Goal: Information Seeking & Learning: Learn about a topic

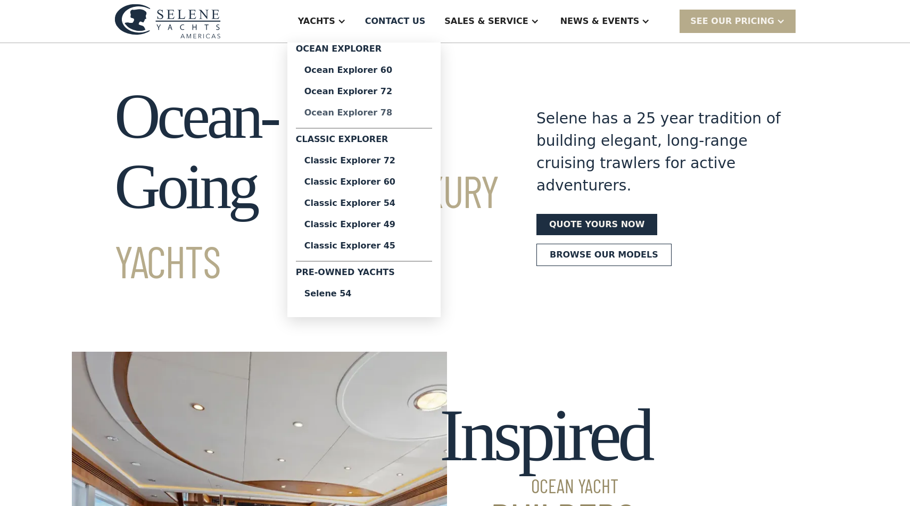
click at [384, 113] on div "Ocean Explorer 78" at bounding box center [363, 113] width 119 height 9
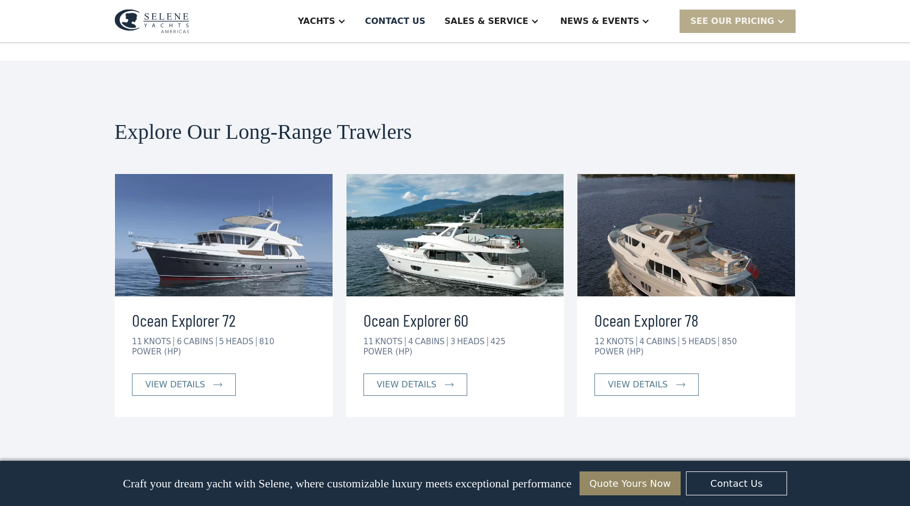
scroll to position [1961, 0]
click at [411, 176] on img at bounding box center [455, 234] width 218 height 122
click at [419, 373] on link "view details" at bounding box center [415, 384] width 104 height 22
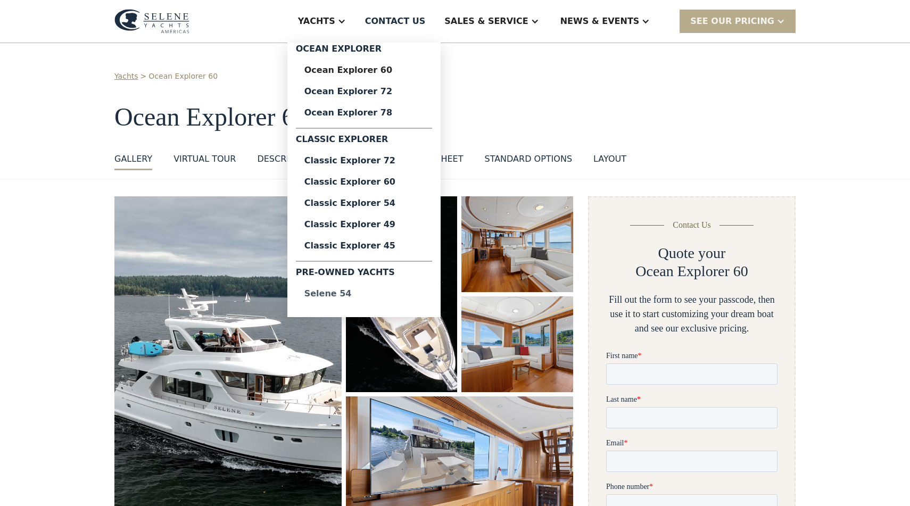
click at [381, 296] on div "Selene 54" at bounding box center [363, 293] width 119 height 9
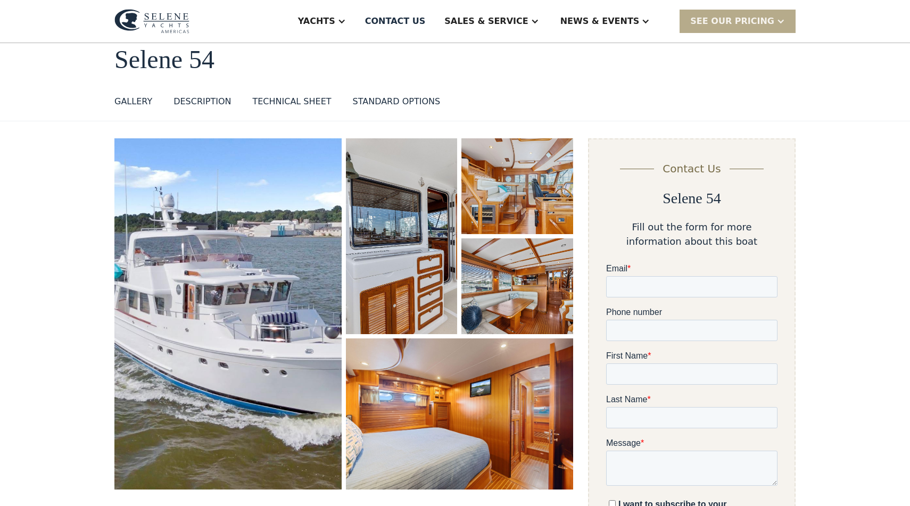
scroll to position [67, 0]
